Goal: Task Accomplishment & Management: Manage account settings

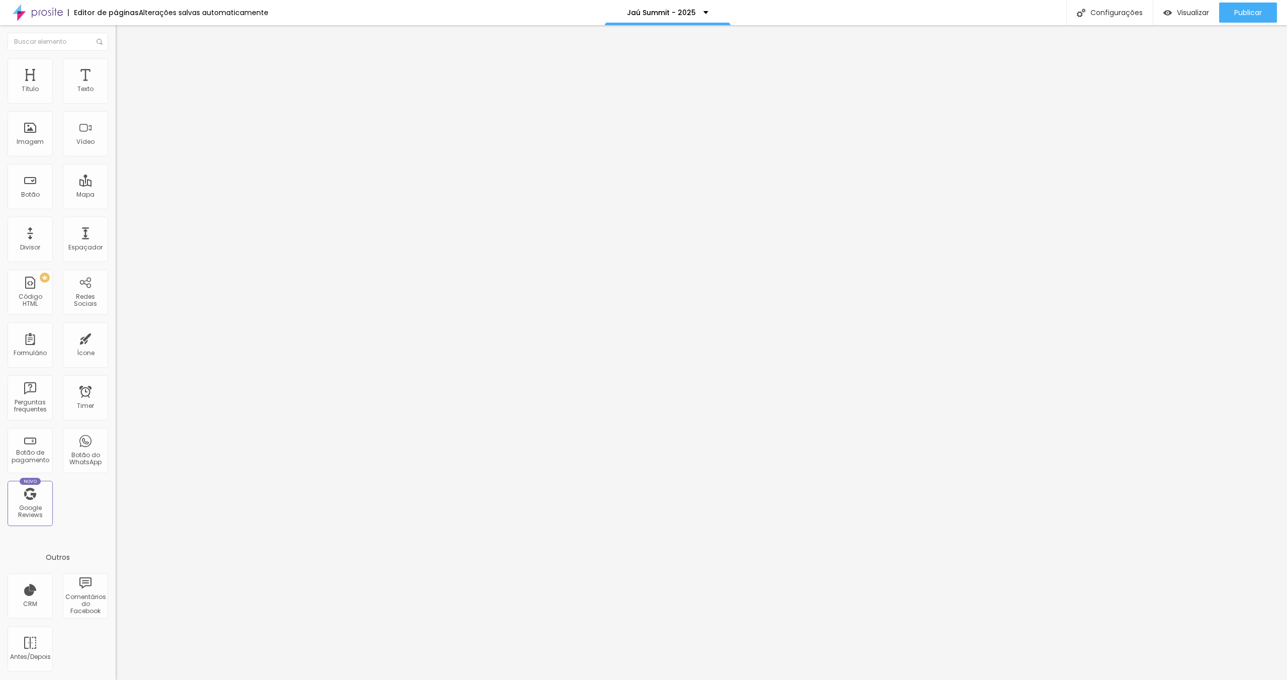
click at [125, 71] on span "Avançado" at bounding box center [141, 75] width 33 height 9
click at [1243, 10] on span "Publicar" at bounding box center [1249, 13] width 28 height 8
click at [116, 203] on div "Linkedin" at bounding box center [174, 206] width 116 height 6
click at [116, 342] on input "[URL][DOMAIN_NAME][PERSON_NAME]" at bounding box center [176, 347] width 121 height 10
drag, startPoint x: 64, startPoint y: 160, endPoint x: 1127, endPoint y: 3, distance: 1074.8
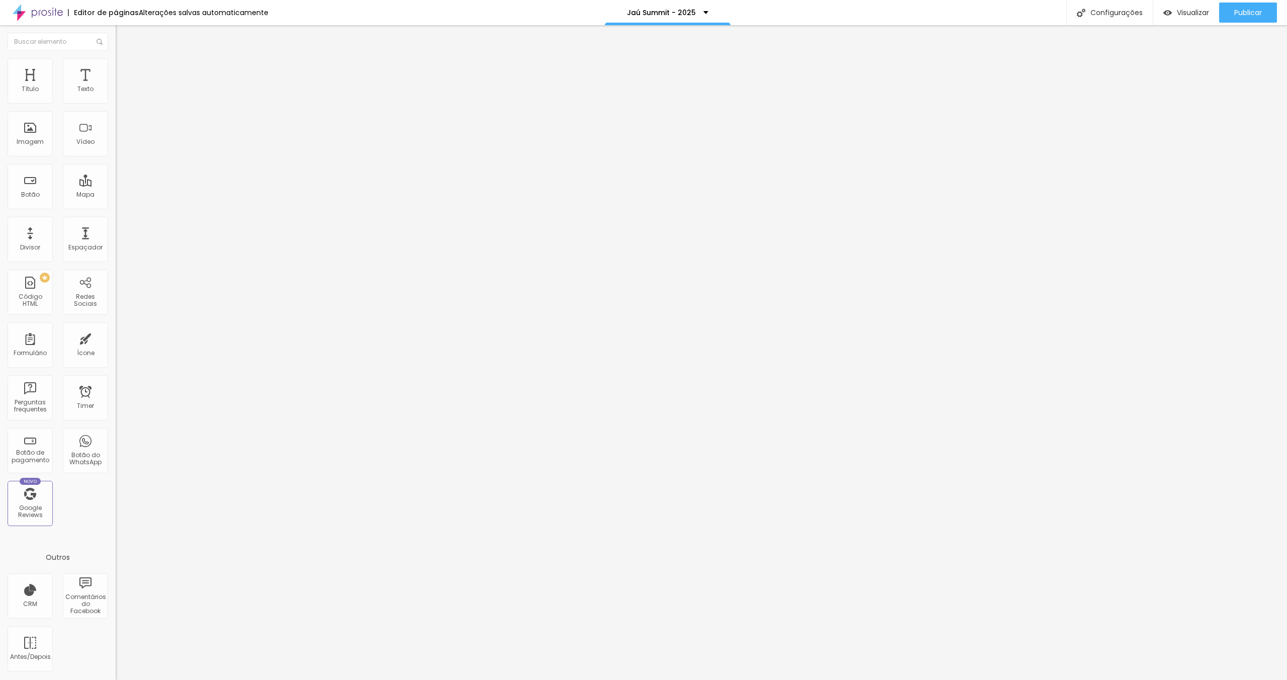
click at [116, 101] on div "Instagram" at bounding box center [174, 147] width 116 height 139
click at [116, 103] on div "Instagram" at bounding box center [174, 147] width 116 height 139
click at [1241, 15] on span "Publicar" at bounding box center [1249, 13] width 28 height 8
click at [116, 87] on span "Trocar imagem" at bounding box center [143, 82] width 55 height 9
drag, startPoint x: 395, startPoint y: 78, endPoint x: 683, endPoint y: 63, distance: 288.1
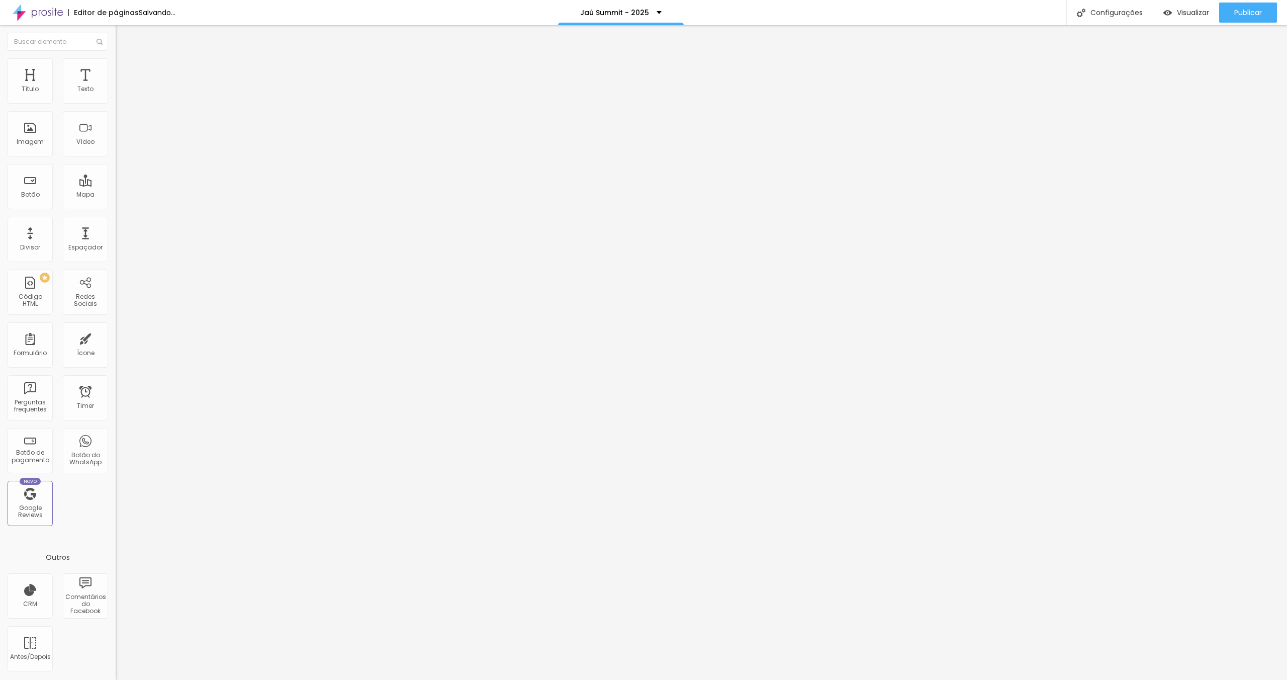
click at [116, 64] on img at bounding box center [120, 62] width 9 height 9
type input "230"
type input "240"
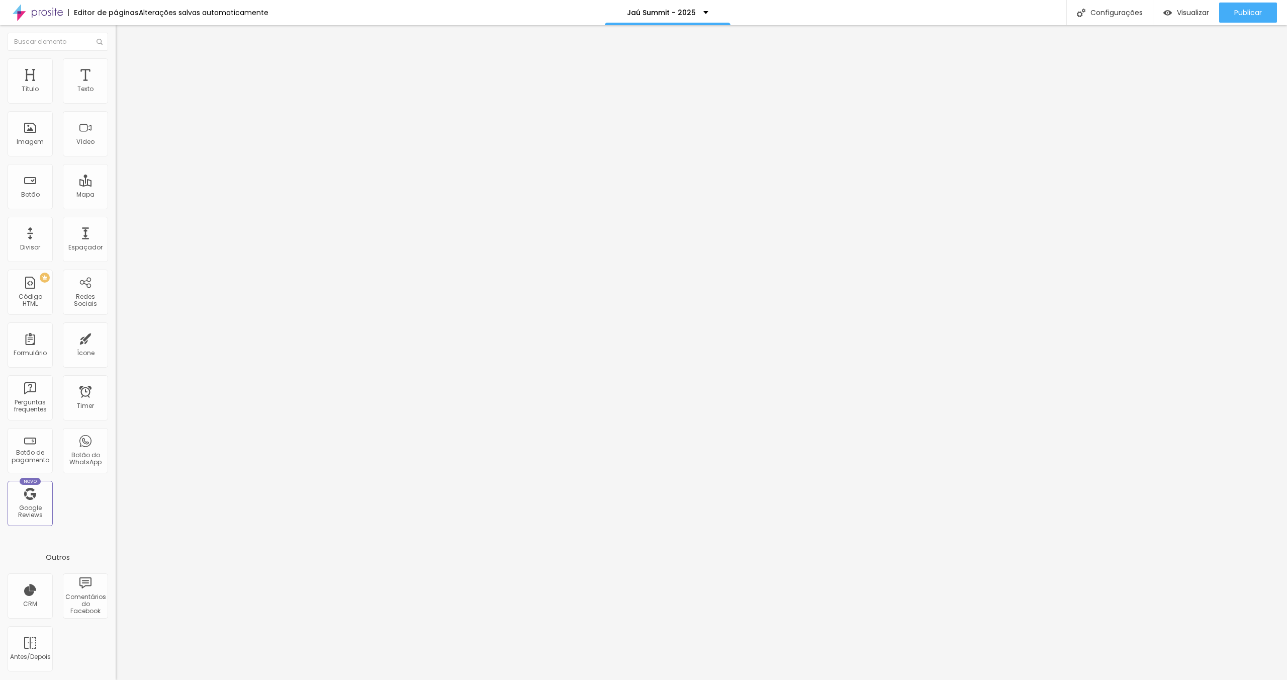
type input "250"
type input "260"
type input "270"
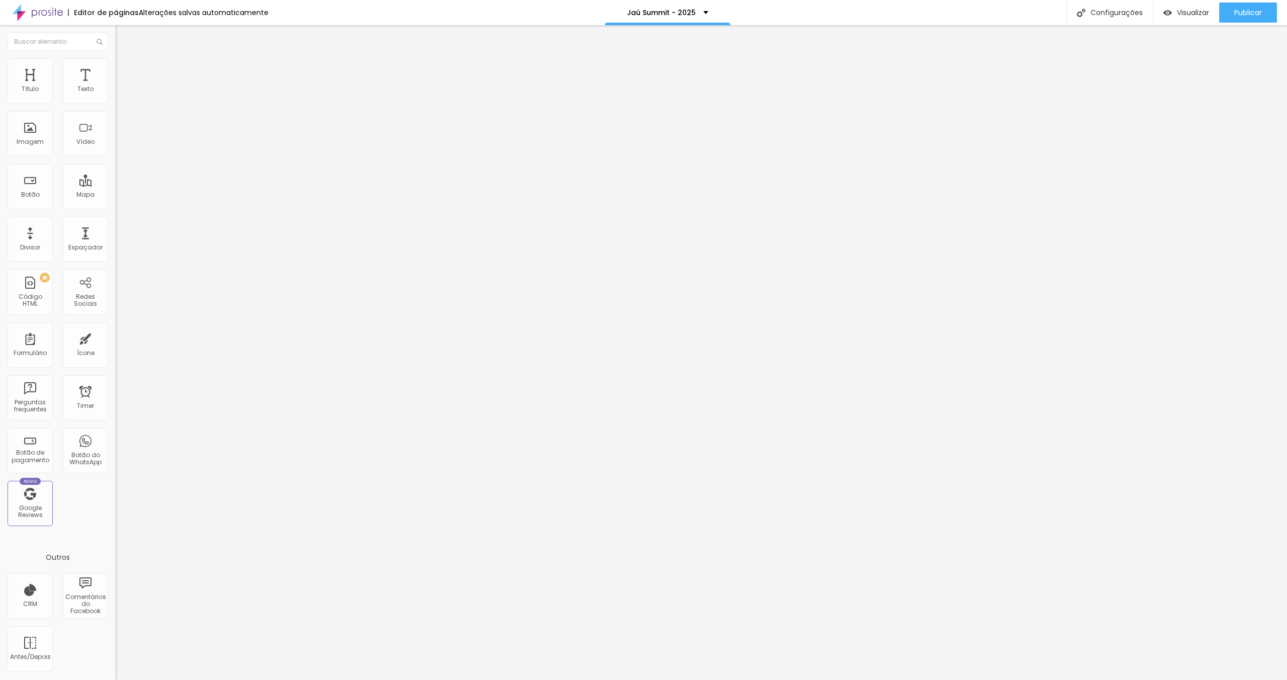
type input "270"
click at [116, 103] on input "range" at bounding box center [148, 99] width 65 height 8
